Goal: Transaction & Acquisition: Obtain resource

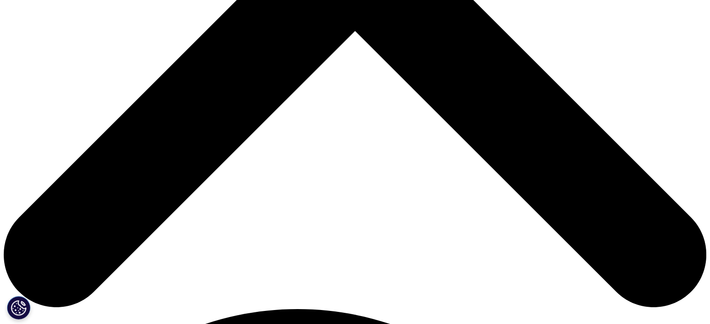
scroll to position [392, 551]
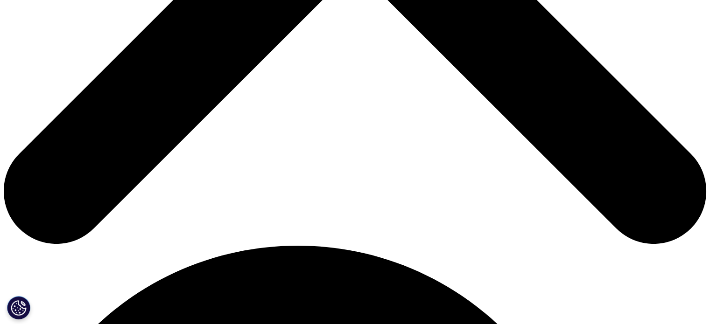
scroll to position [563, 0]
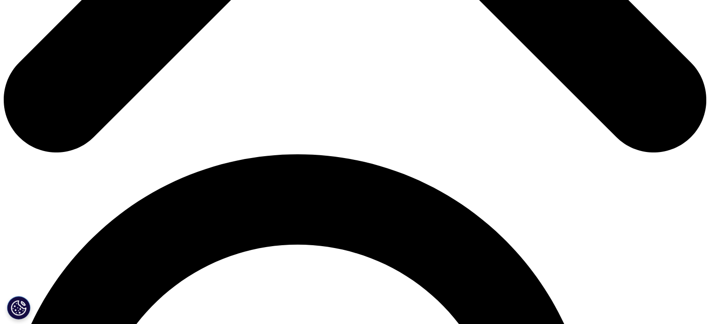
type input "Mariana"
type input "Staub"
type input "marianasmj@yahoo.com.br"
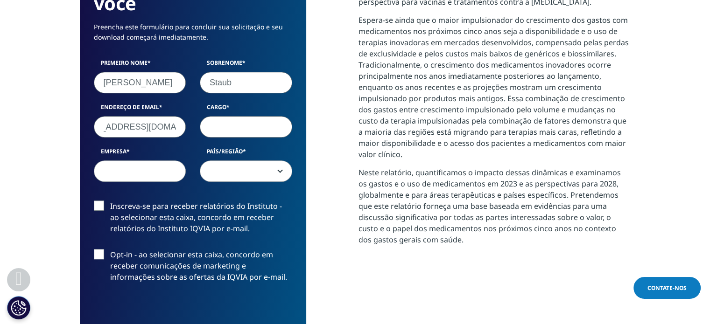
scroll to position [0, 0]
type input "Estudante"
type input "Unicamp"
click at [236, 168] on span at bounding box center [245, 171] width 91 height 21
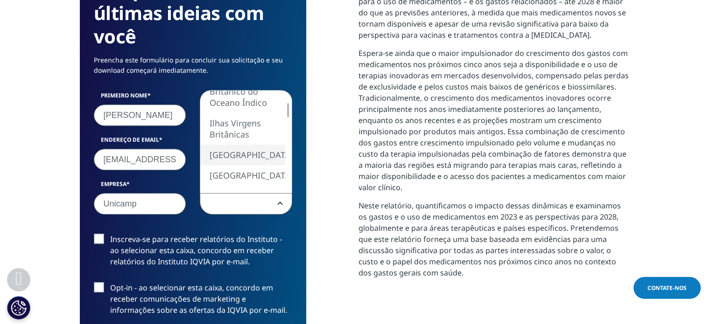
scroll to position [517, 0]
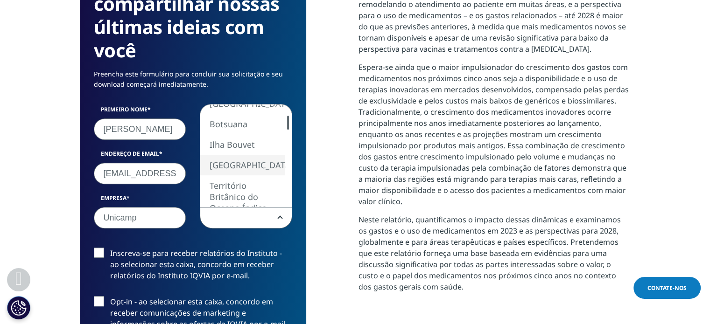
select select "[GEOGRAPHIC_DATA]"
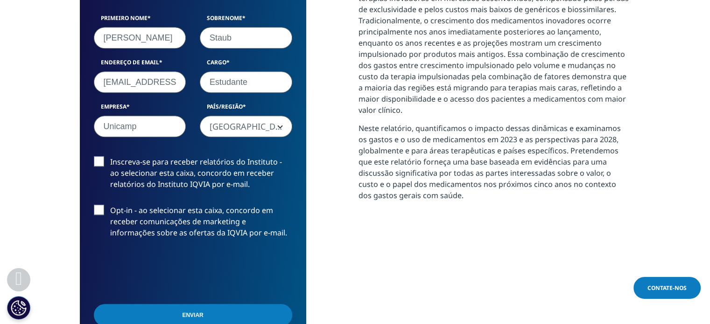
scroll to position [610, 0]
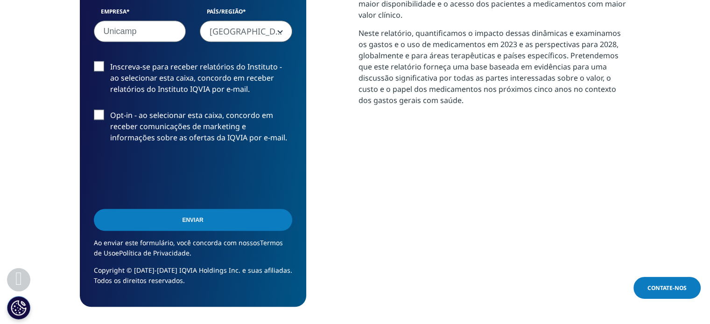
click at [156, 224] on input "Enviar" at bounding box center [193, 220] width 198 height 22
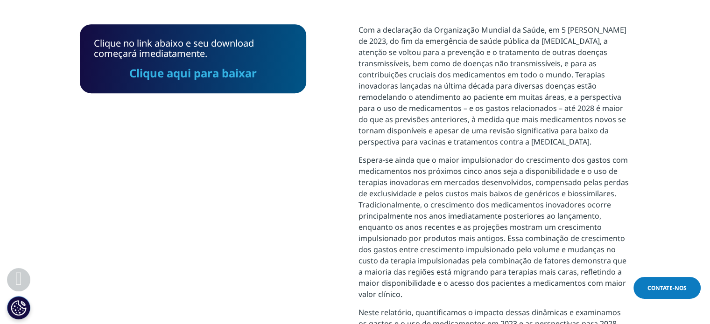
scroll to position [369, 0]
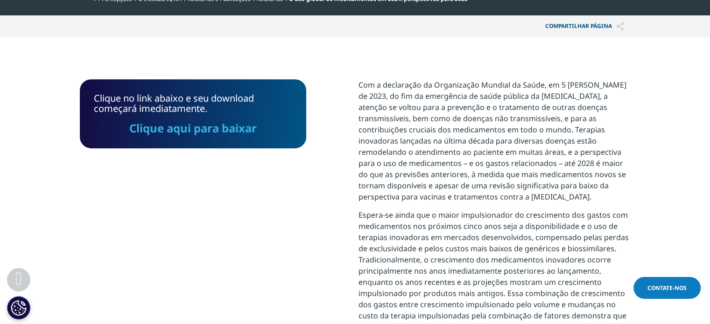
click at [194, 126] on font "Clique aqui para baixar" at bounding box center [192, 127] width 127 height 15
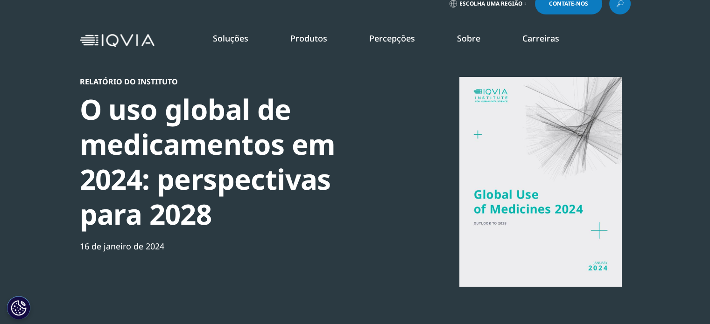
scroll to position [0, 0]
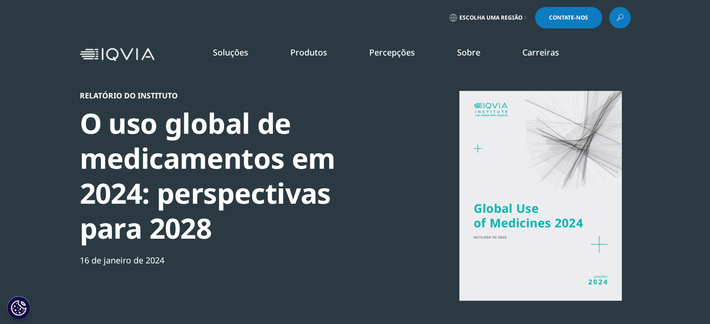
click at [223, 133] on font "Tecnologia e Análise" at bounding box center [223, 134] width 71 height 10
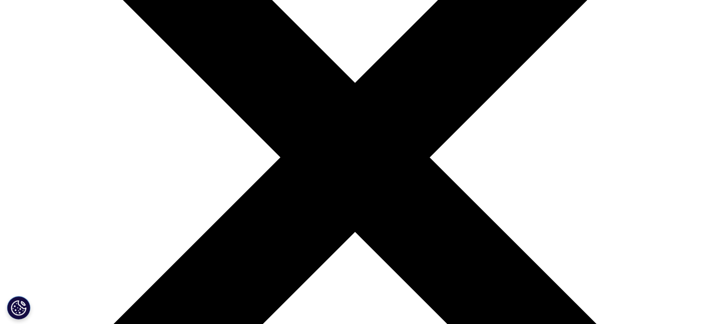
scroll to position [467, 0]
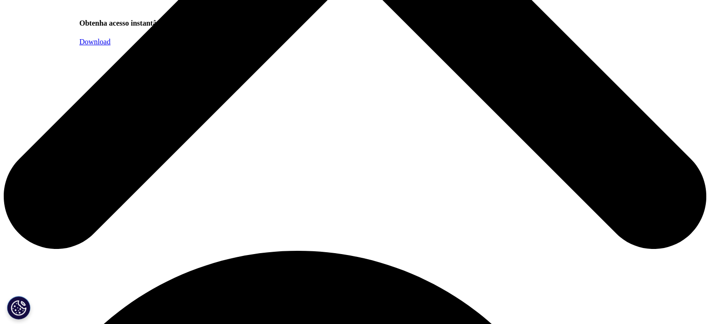
click at [111, 46] on link "Download" at bounding box center [94, 42] width 31 height 8
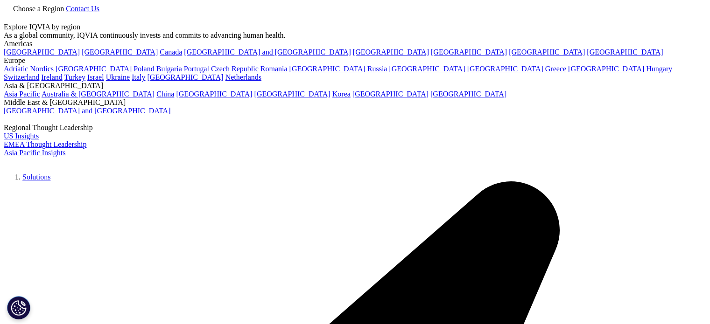
click at [10, 18] on icon at bounding box center [8, 16] width 4 height 4
click at [617, 23] on div at bounding box center [355, 23] width 702 height 0
click at [10, 14] on icon at bounding box center [8, 16] width 4 height 4
